Goal: Register for event/course

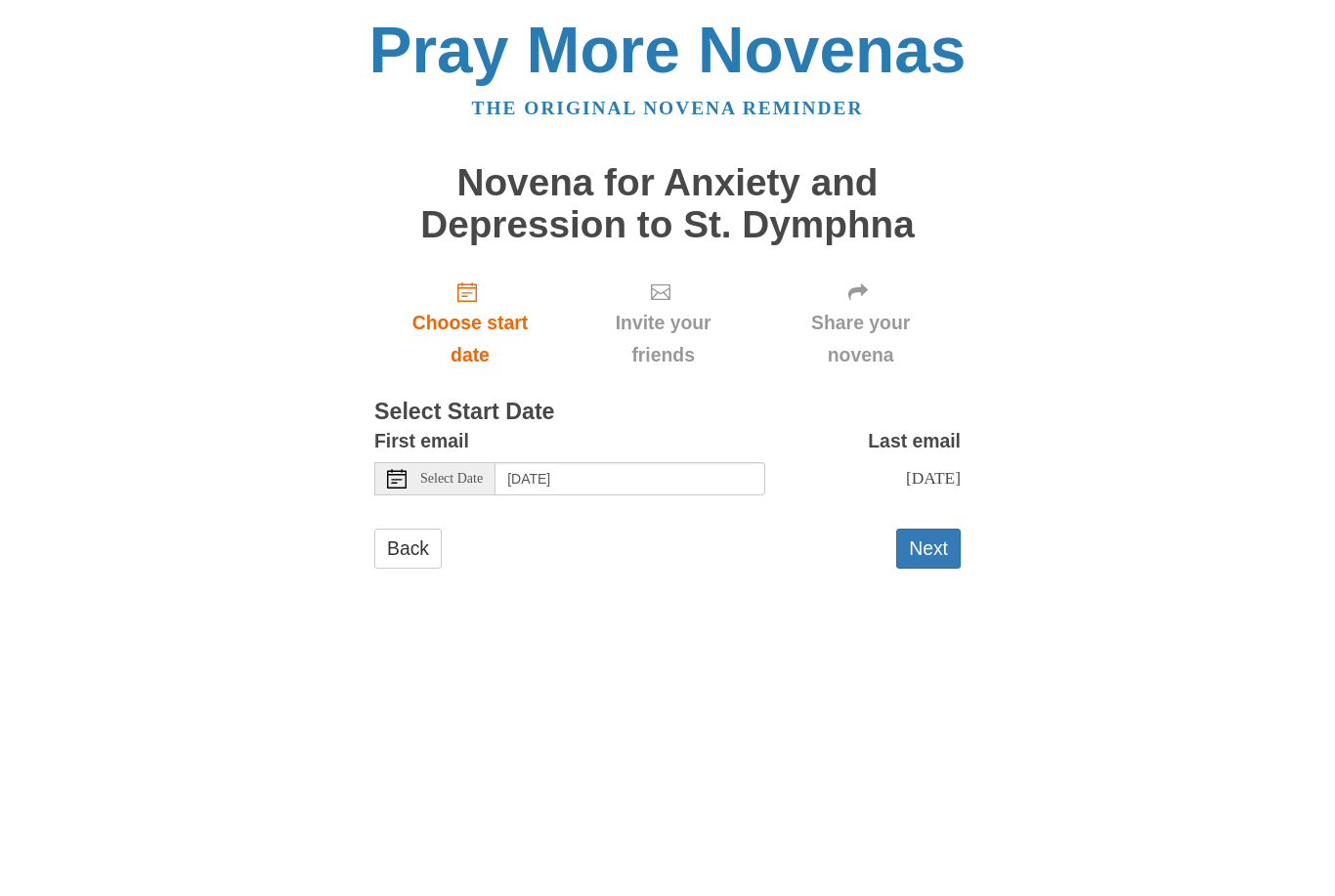
click at [480, 317] on span "Choose start date" at bounding box center [470, 340] width 153 height 65
click at [477, 300] on link "Choose start date" at bounding box center [470, 323] width 192 height 116
click at [477, 365] on span "Choose start date" at bounding box center [470, 340] width 153 height 65
click at [441, 476] on span "Select Date" at bounding box center [452, 479] width 63 height 14
click at [929, 544] on button "Next" at bounding box center [928, 548] width 65 height 40
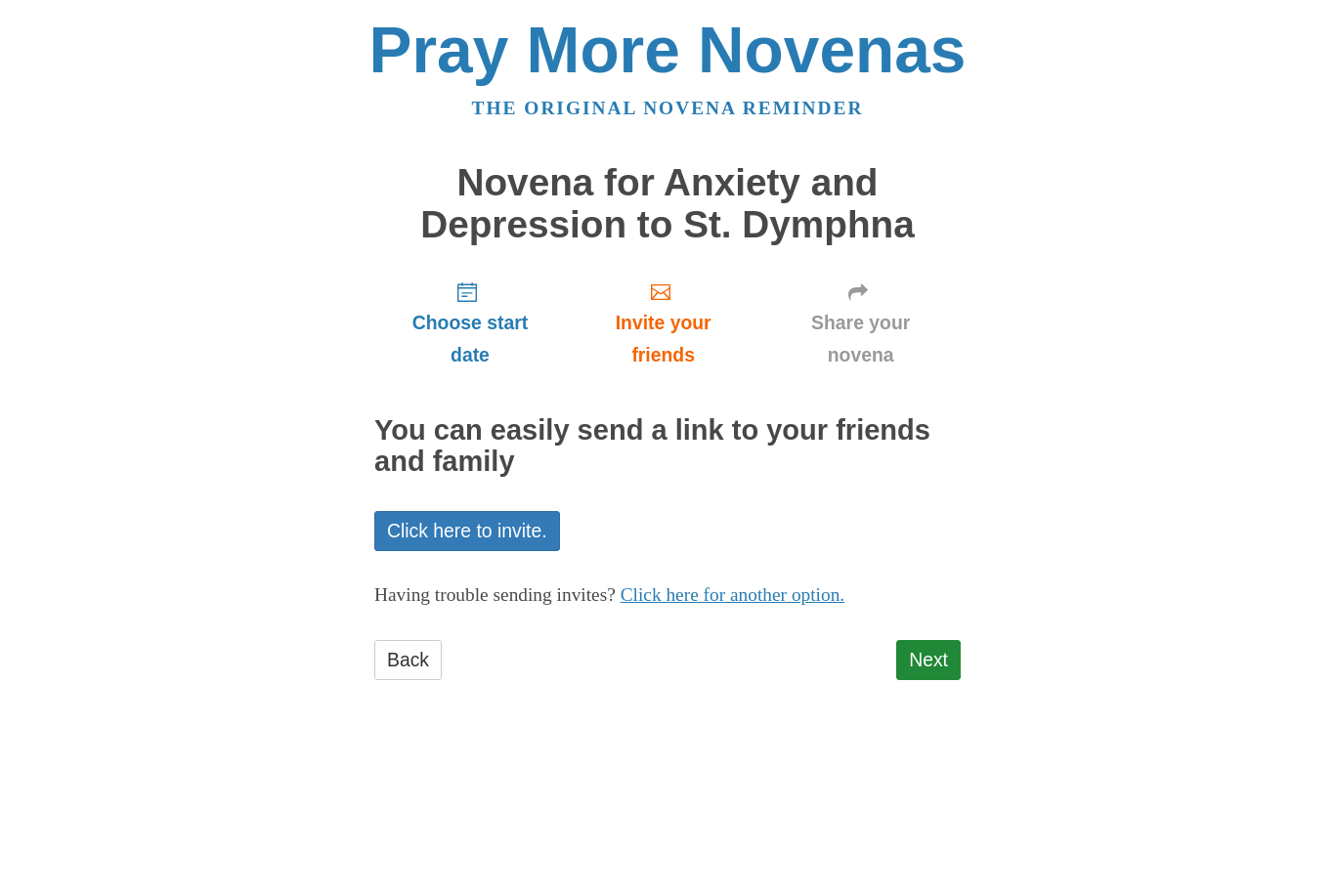
click at [930, 651] on link "Next" at bounding box center [928, 660] width 65 height 40
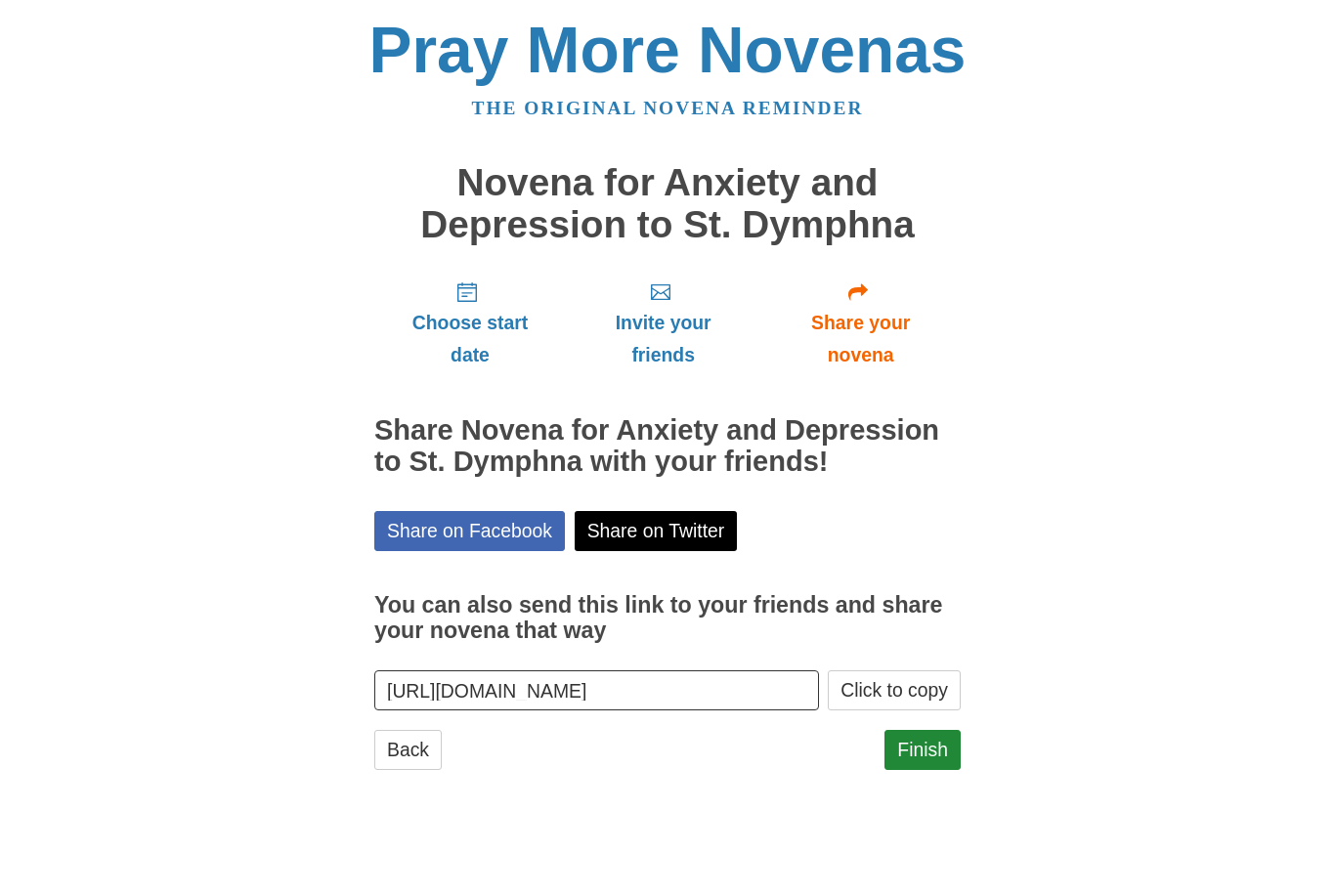
click at [919, 741] on link "Finish" at bounding box center [922, 750] width 76 height 40
